Goal: Use online tool/utility: Utilize a website feature to perform a specific function

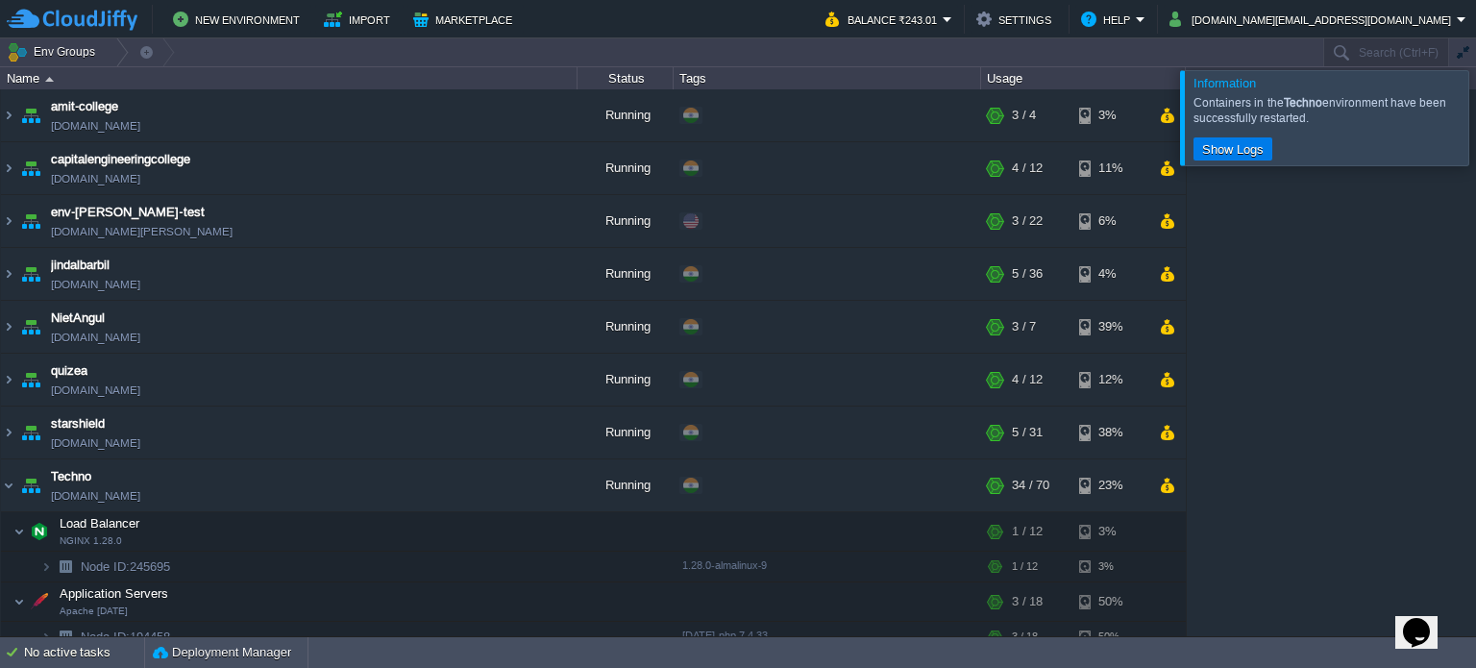
scroll to position [57, 0]
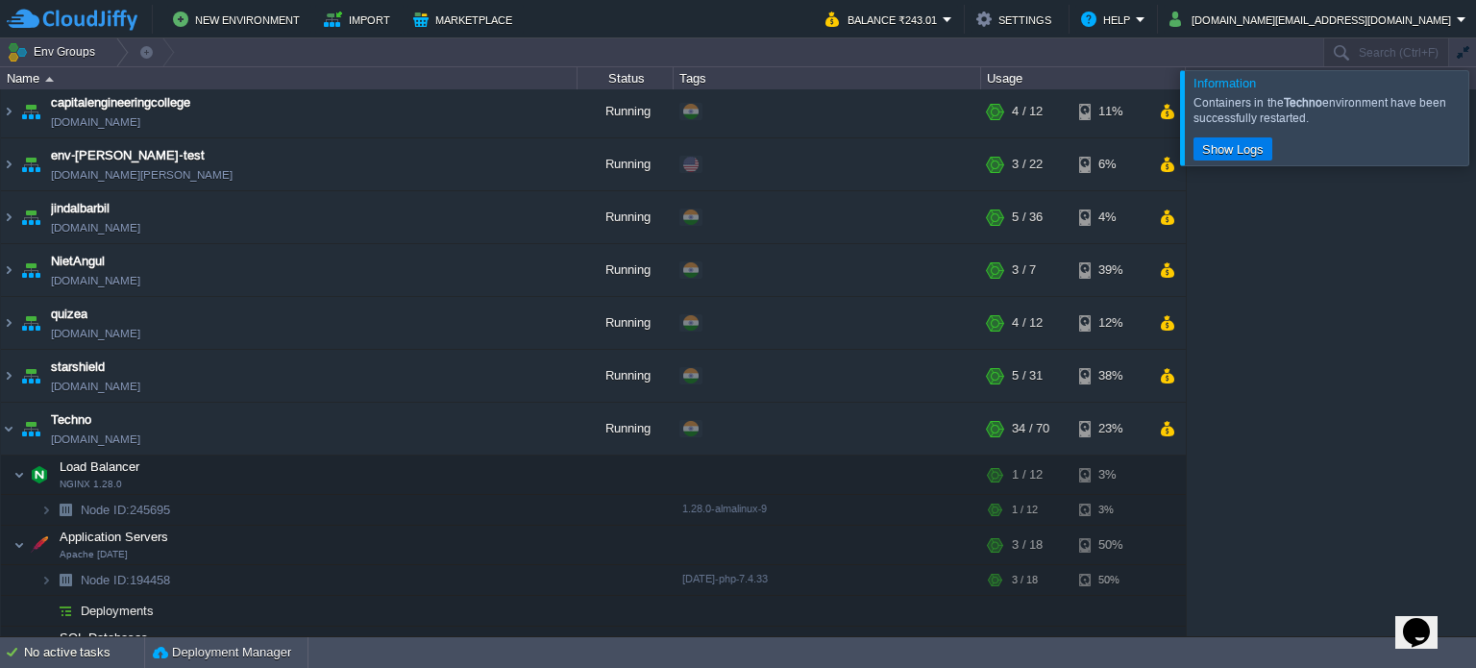
click at [1343, 454] on div "amit-college [DOMAIN_NAME] Running + Add to Env Group RAM 30% CPU 4% 3 / 4 3% c…" at bounding box center [738, 362] width 1476 height 547
click at [15, 424] on img at bounding box center [8, 429] width 15 height 52
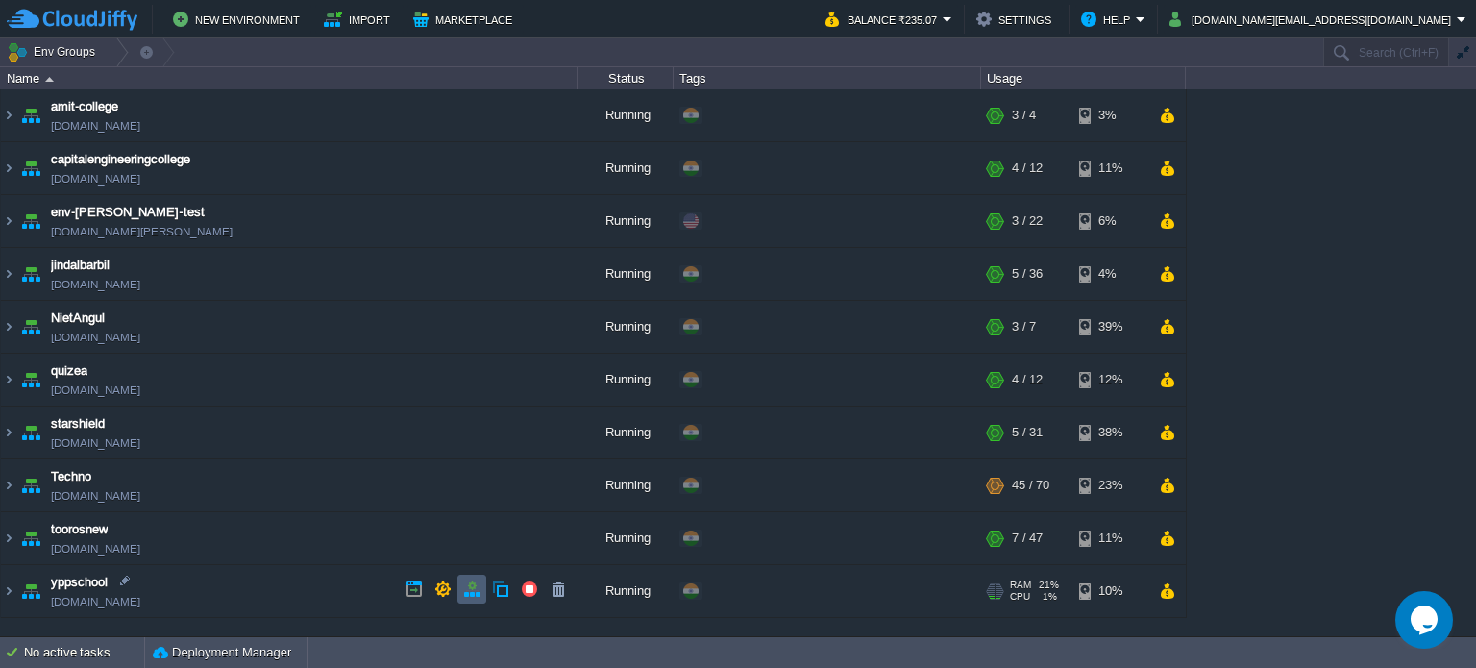
click at [465, 586] on button "button" at bounding box center [471, 589] width 17 height 17
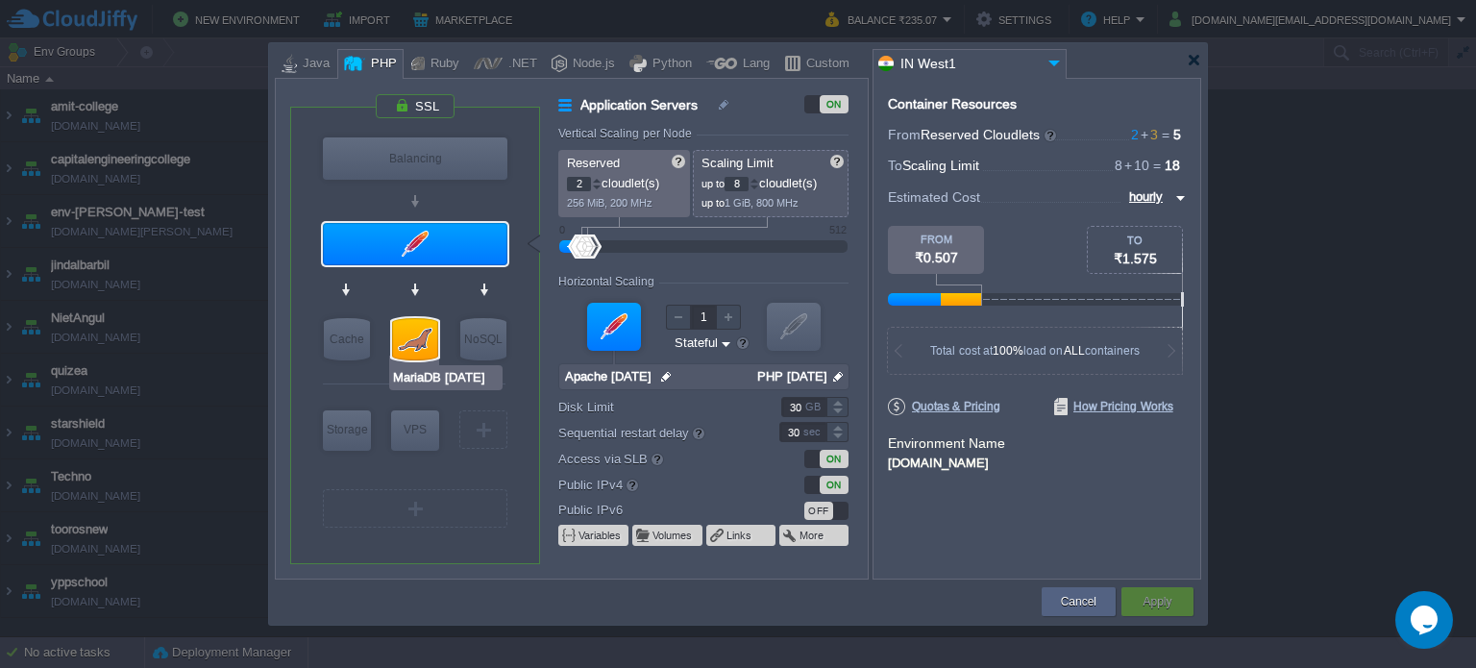
click at [422, 331] on div at bounding box center [415, 339] width 46 height 42
type input "SQL Databases"
type input "3"
type input "10"
type input "MariaDB 10.4.13"
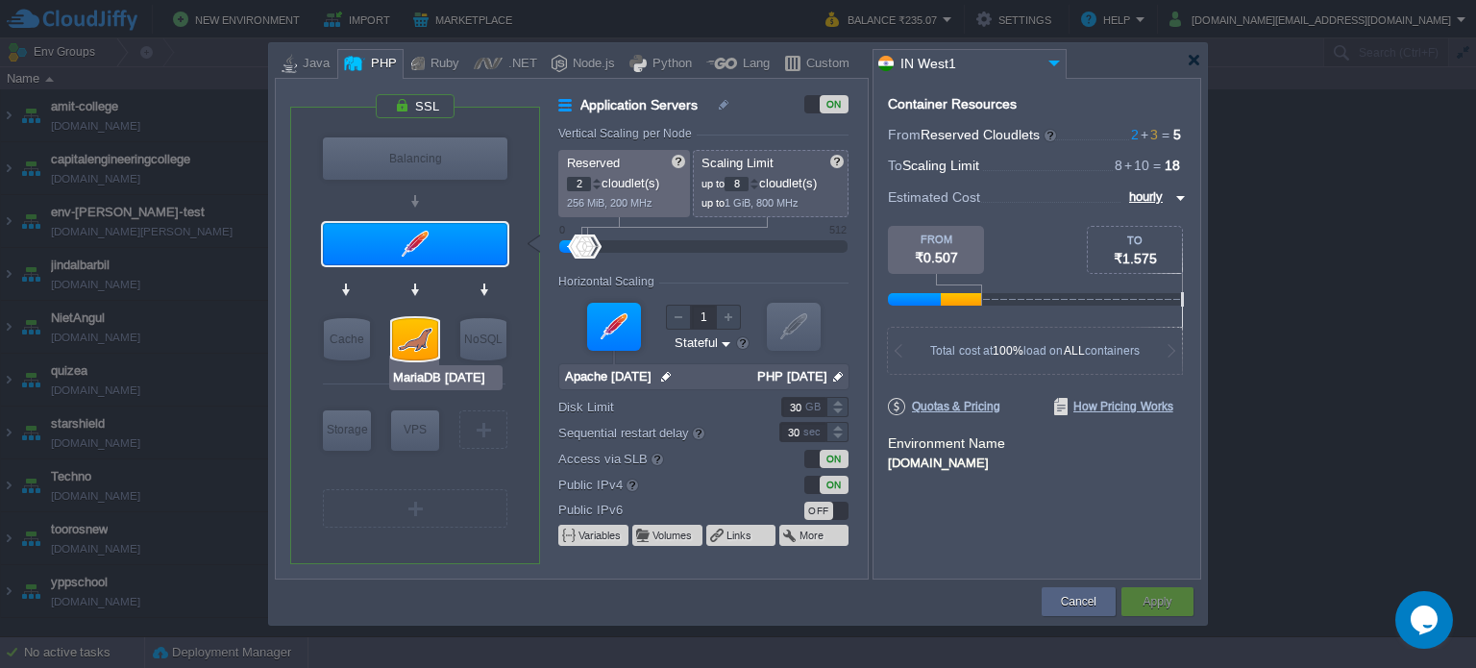
type input "null"
type input "10.4.13"
type input "Stateless"
type input "200"
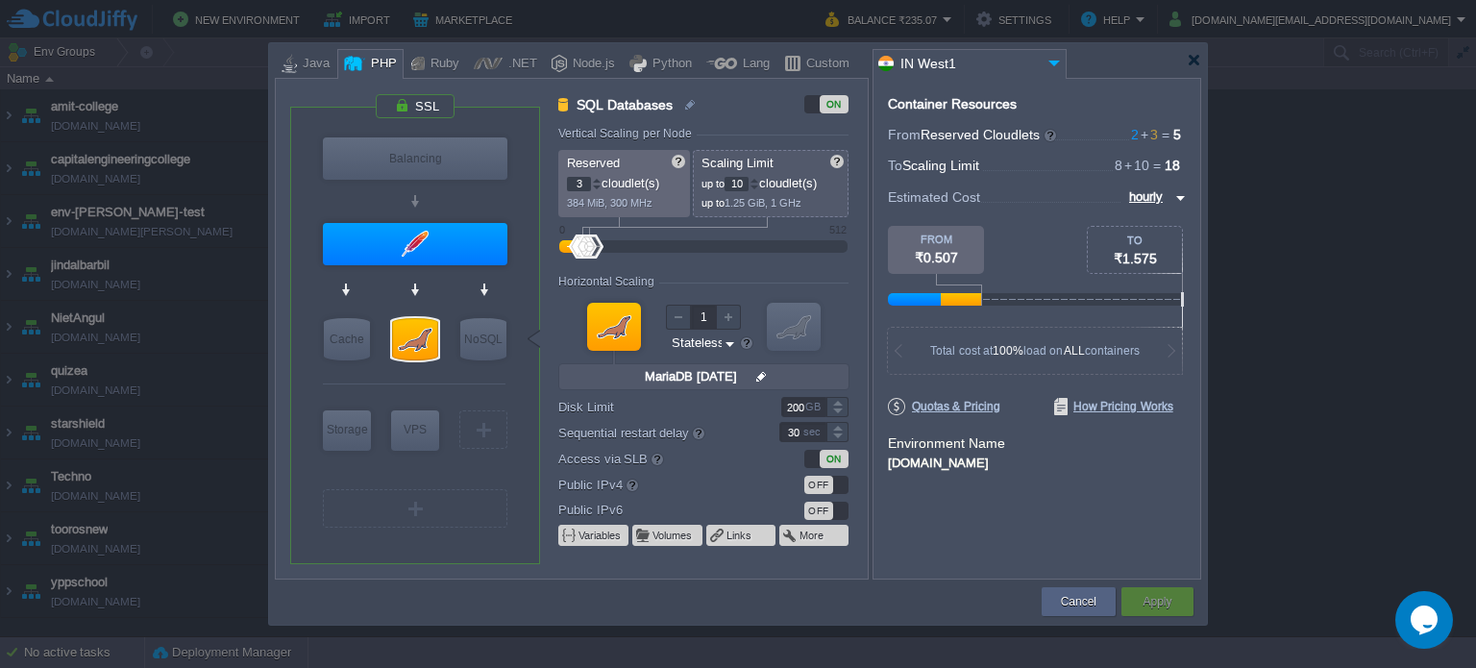
type input "2"
click at [596, 186] on div at bounding box center [597, 188] width 10 height 7
click at [1143, 587] on div "Apply" at bounding box center [1157, 601] width 43 height 29
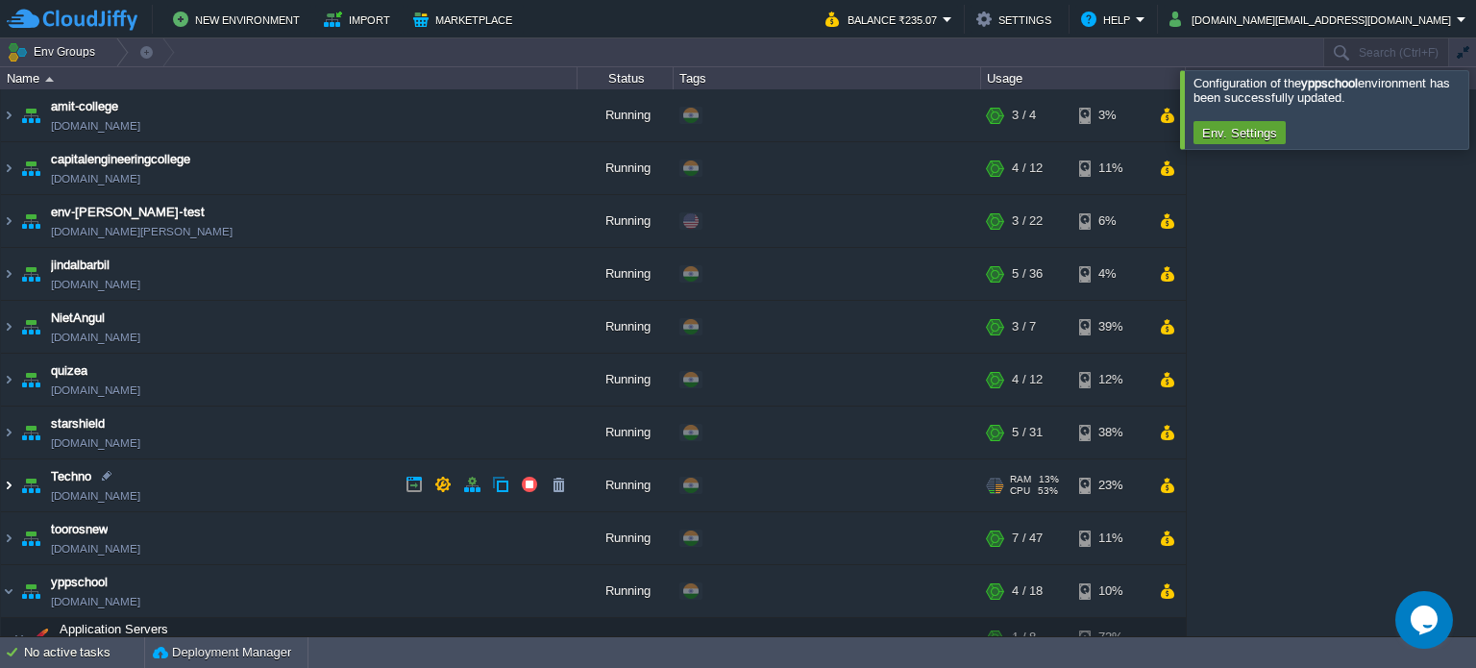
click at [8, 487] on img at bounding box center [8, 485] width 15 height 52
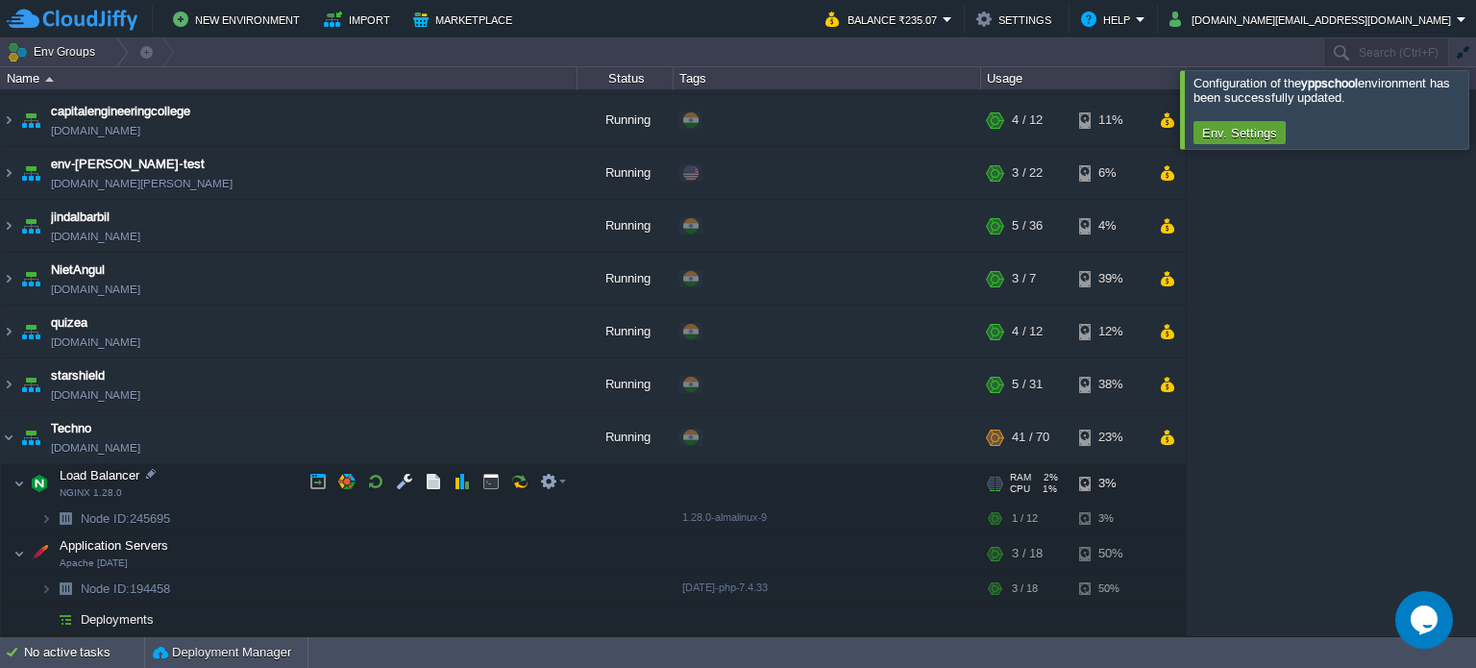
scroll to position [192, 0]
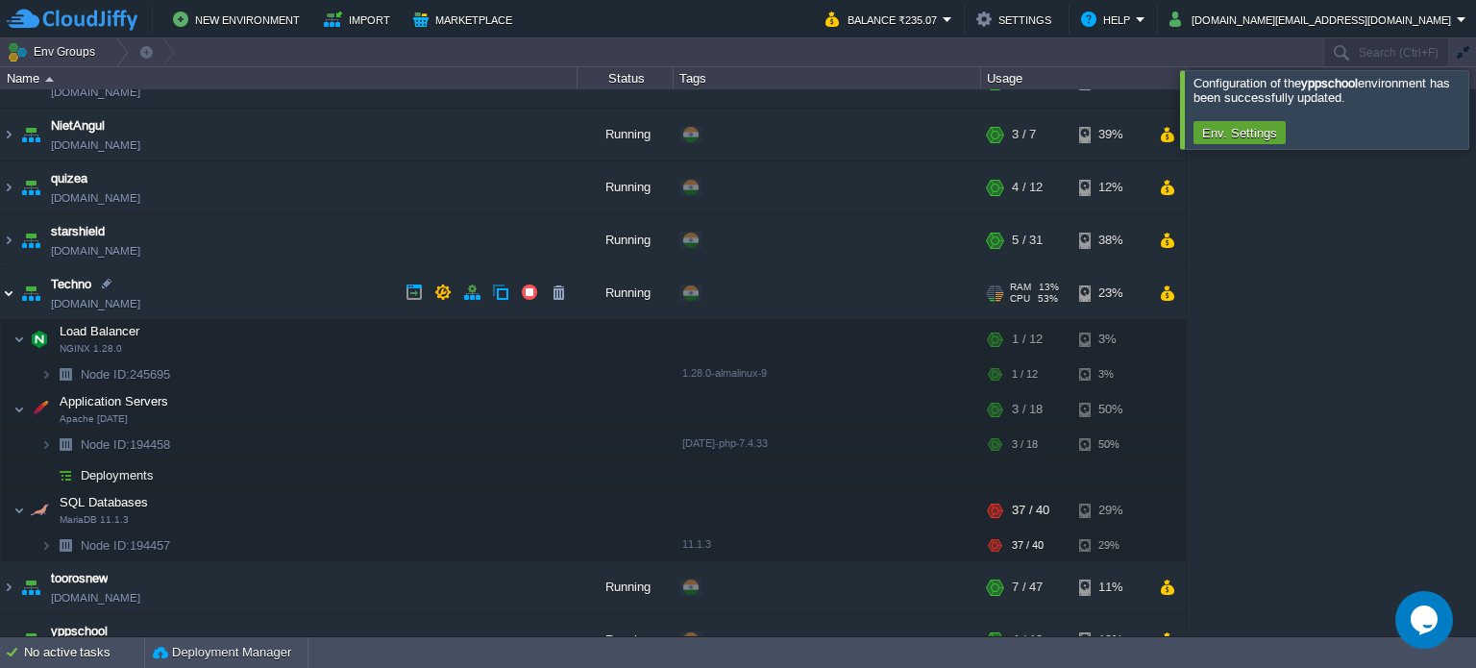
click at [9, 288] on img at bounding box center [8, 293] width 15 height 52
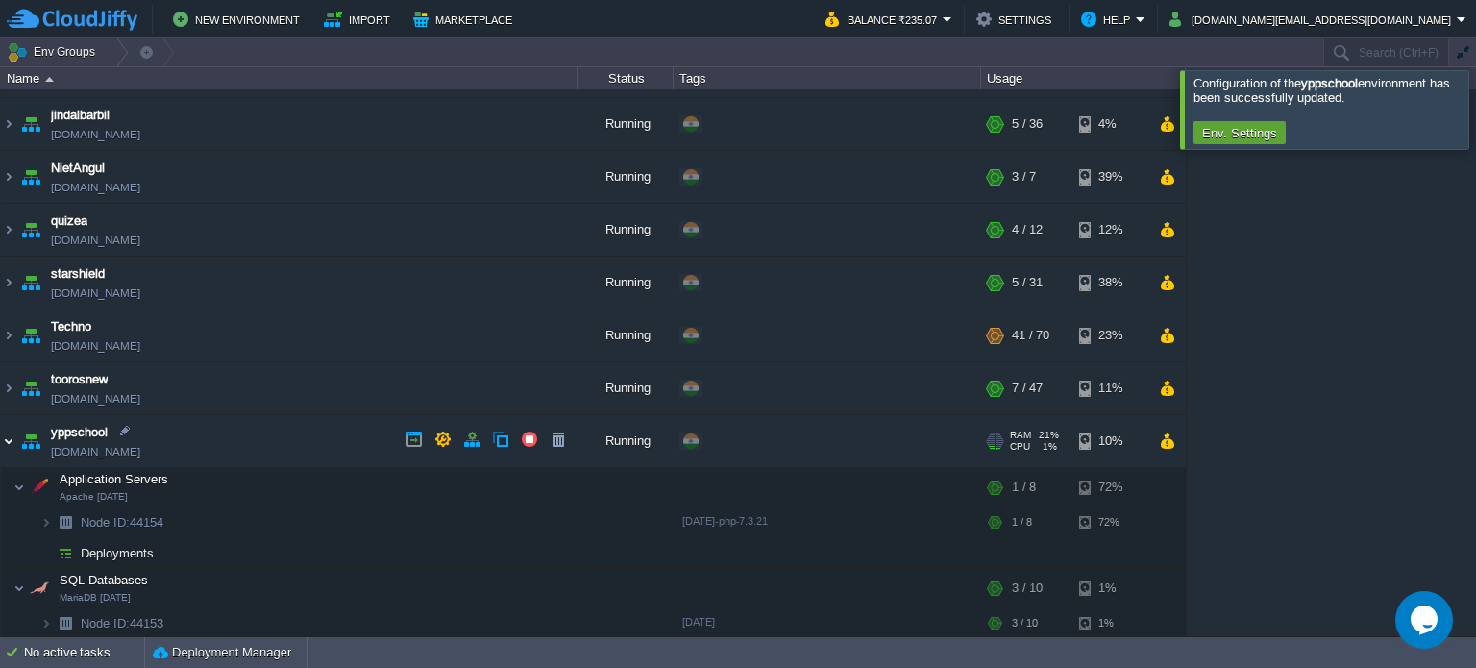
click at [3, 444] on img at bounding box center [8, 441] width 15 height 52
